Goal: Contribute content

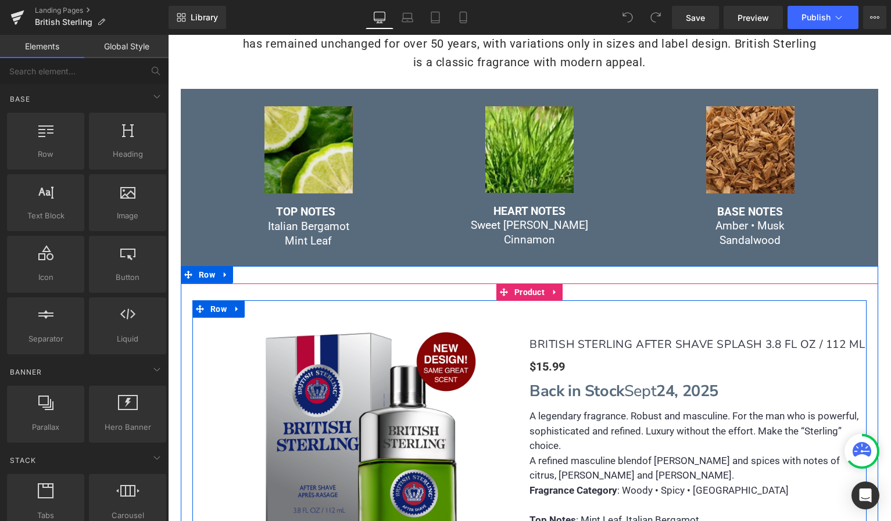
scroll to position [509, 0]
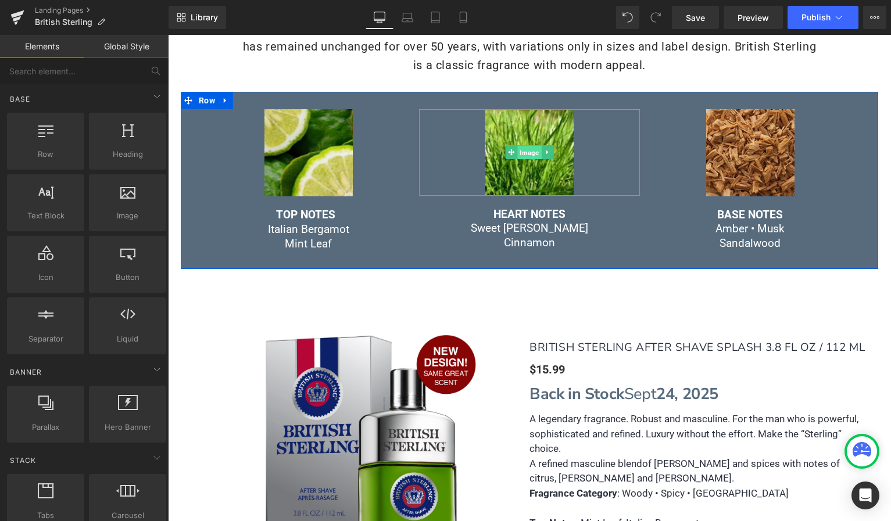
click at [528, 151] on span "Image" at bounding box center [529, 153] width 24 height 14
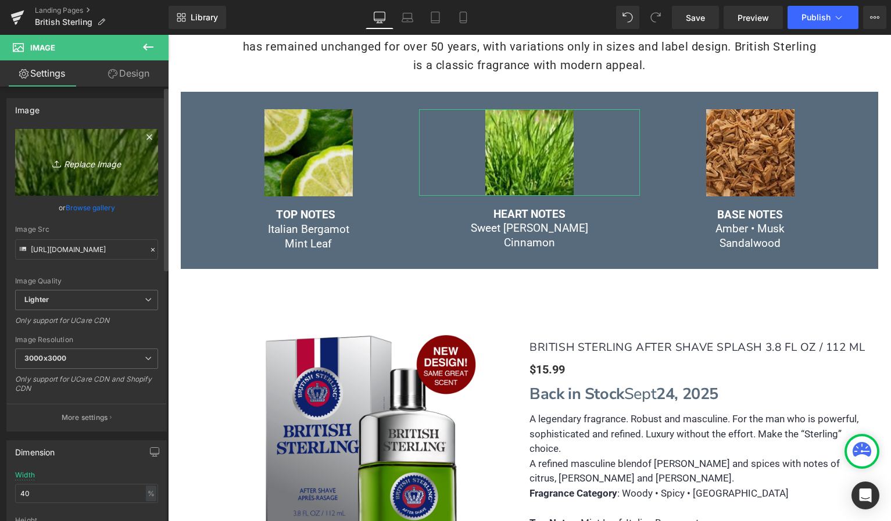
click at [106, 171] on link "Replace Image" at bounding box center [86, 162] width 143 height 67
click at [95, 174] on link "Replace Image" at bounding box center [86, 162] width 143 height 67
click at [77, 144] on link "Replace Image" at bounding box center [86, 162] width 143 height 67
type input "C:\fakepath\BritishSTERL_Note2.jpg"
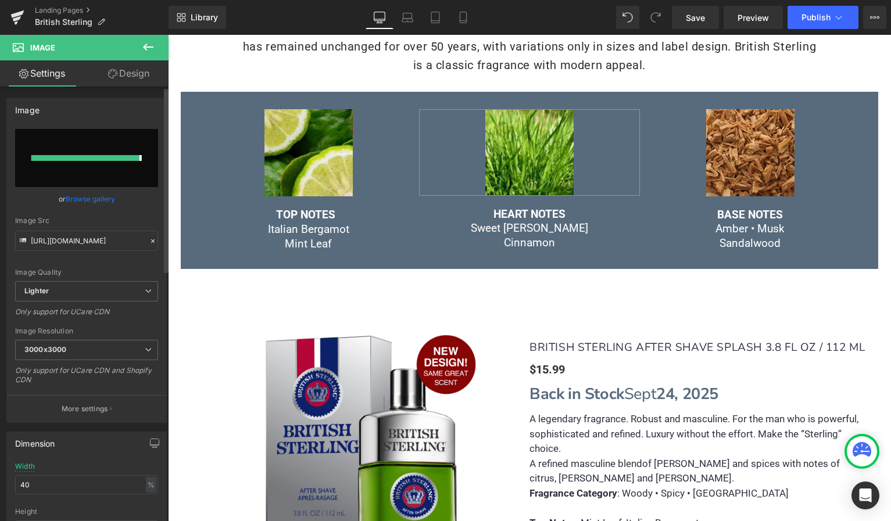
type input "[URL][DOMAIN_NAME]"
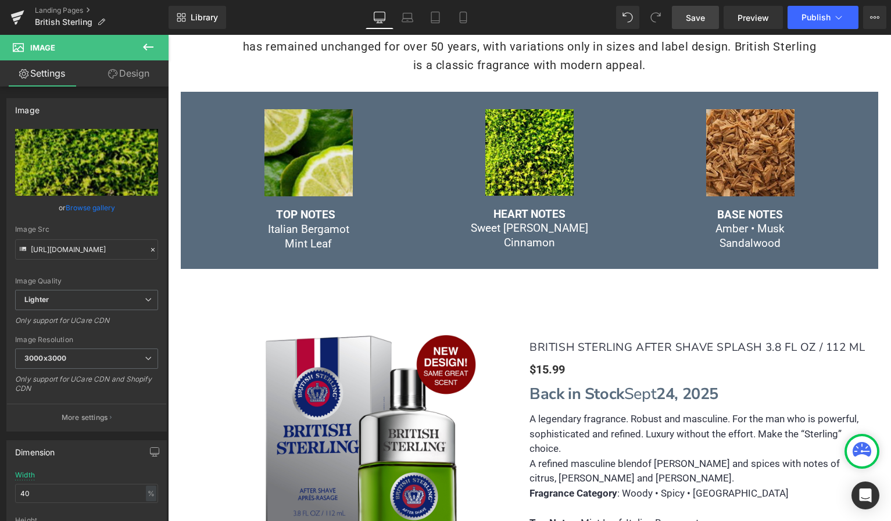
click at [692, 24] on link "Save" at bounding box center [695, 17] width 47 height 23
click at [815, 23] on button "Publish" at bounding box center [822, 17] width 71 height 23
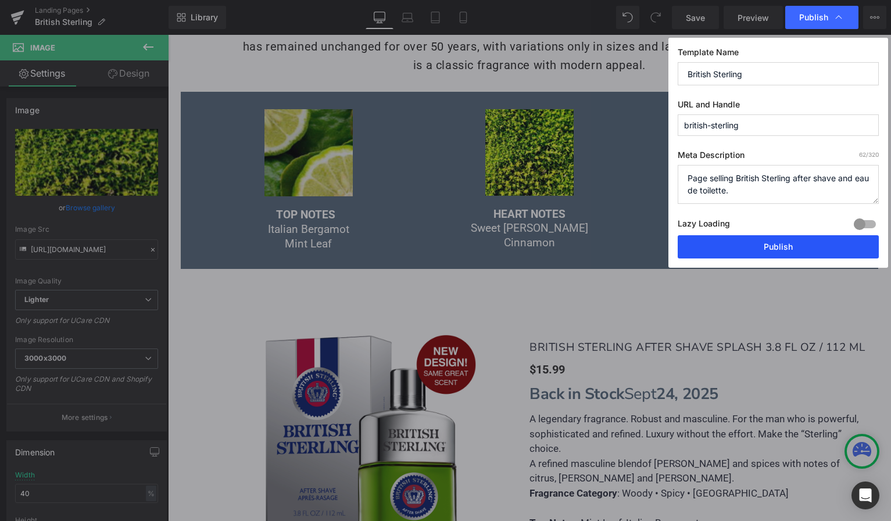
click at [754, 244] on button "Publish" at bounding box center [778, 246] width 201 height 23
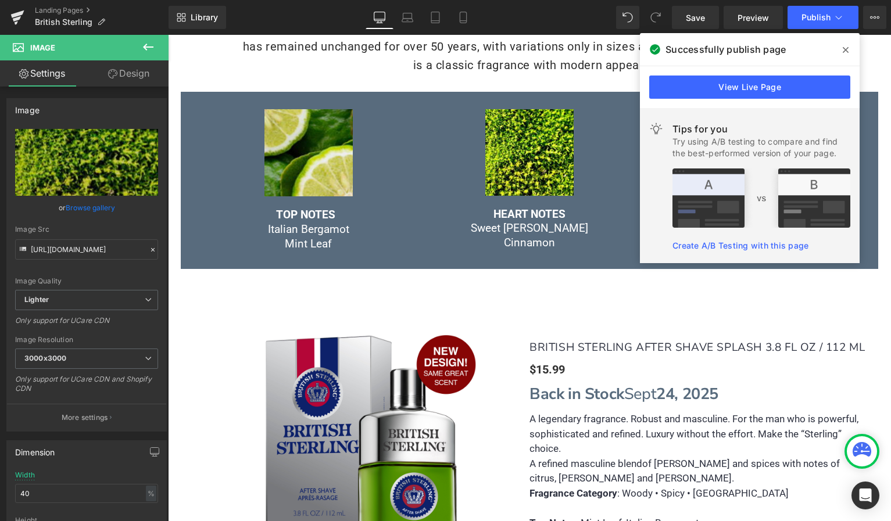
click at [844, 48] on icon at bounding box center [846, 50] width 6 height 6
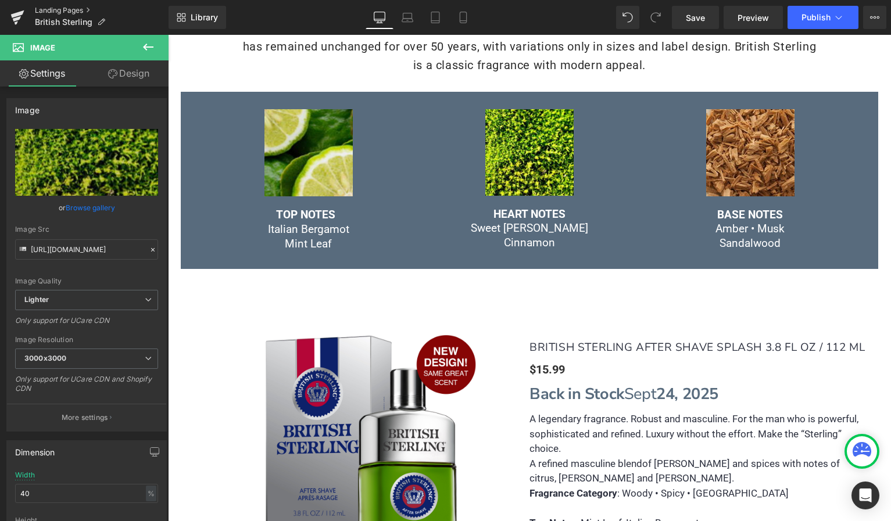
click at [59, 9] on link "Landing Pages" at bounding box center [102, 10] width 134 height 9
